Goal: Register for event/course

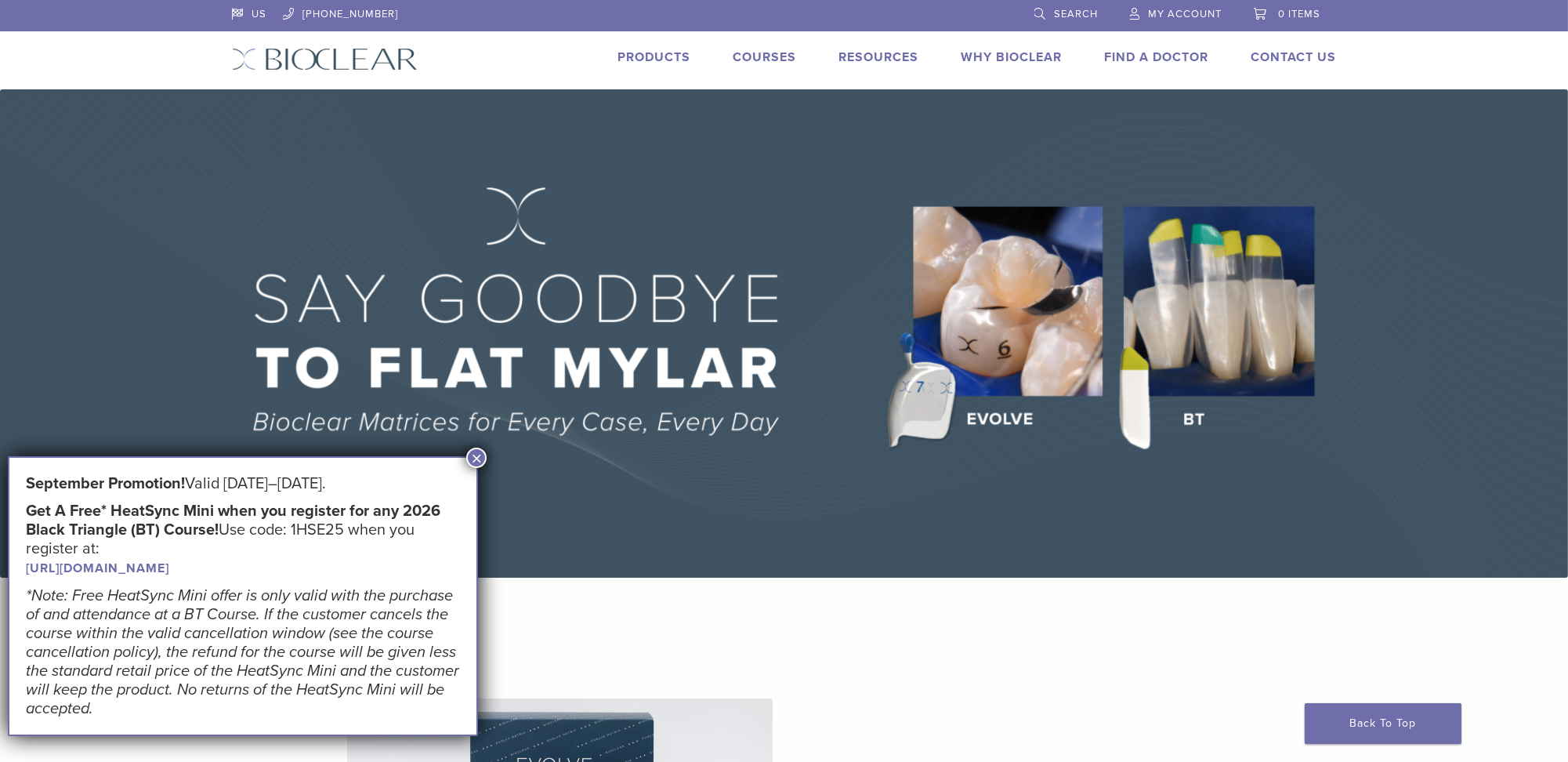
click at [169, 561] on link "[URL][DOMAIN_NAME]" at bounding box center [97, 568] width 144 height 16
click at [145, 366] on img at bounding box center [784, 334] width 1568 height 488
